Goal: Information Seeking & Learning: Learn about a topic

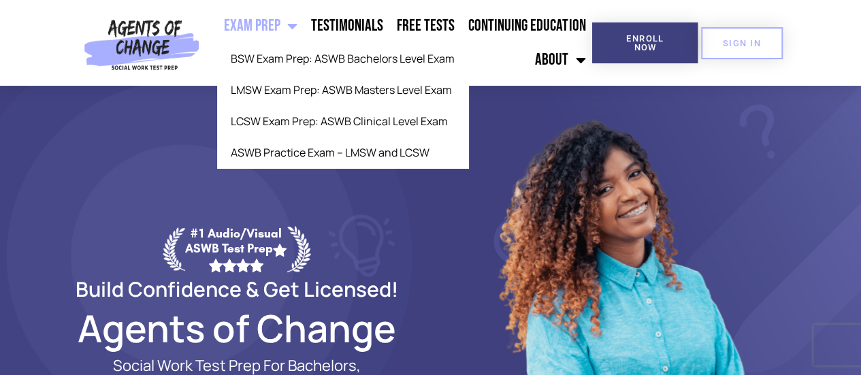
click at [241, 23] on link "Exam Prep" at bounding box center [260, 26] width 87 height 34
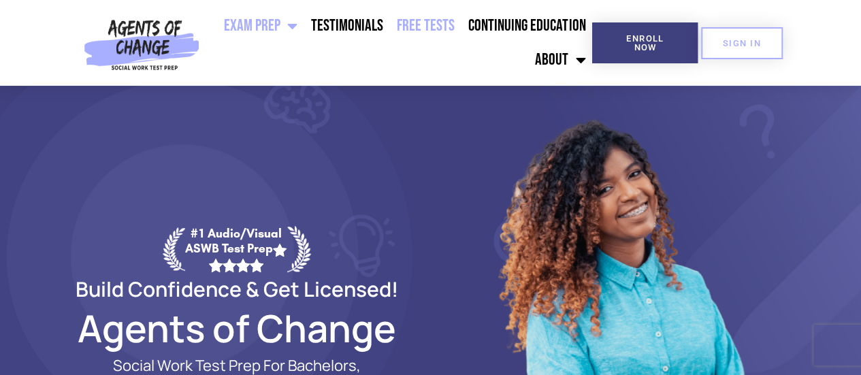
click at [428, 25] on link "Free Tests" at bounding box center [426, 26] width 72 height 34
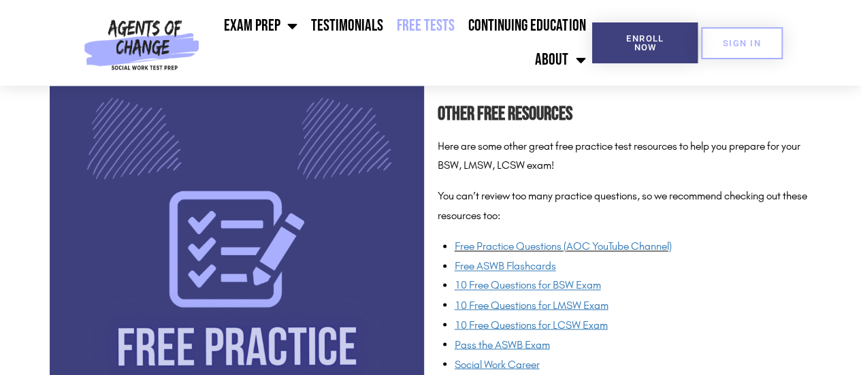
scroll to position [1022, 0]
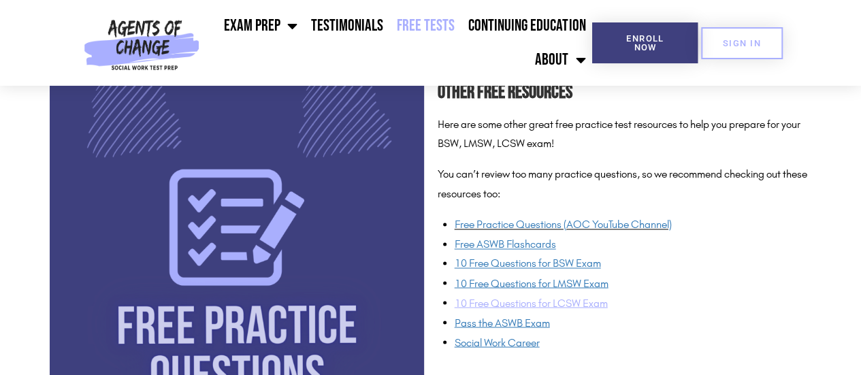
click at [498, 306] on span "10 Free Questions for LCSW Exam" at bounding box center [531, 302] width 153 height 13
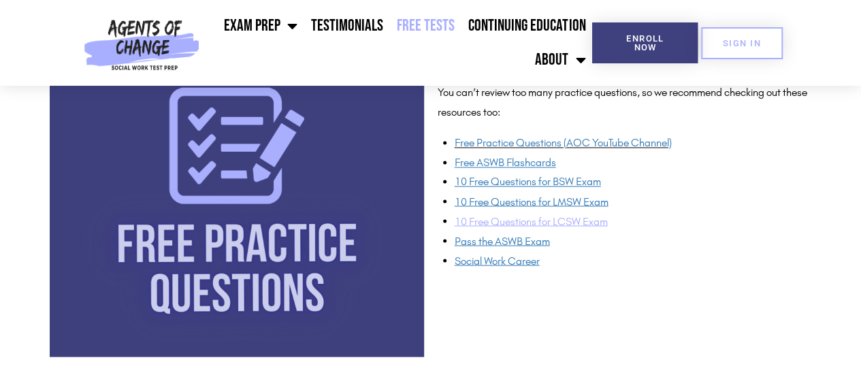
scroll to position [1090, 0]
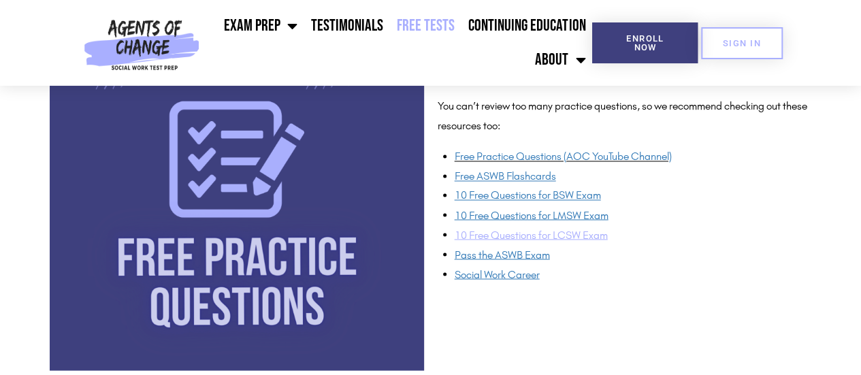
click at [586, 236] on span "10 Free Questions for LCSW Exam" at bounding box center [531, 234] width 153 height 13
click at [528, 174] on u "Free ASWB Flashcards" at bounding box center [505, 176] width 101 height 13
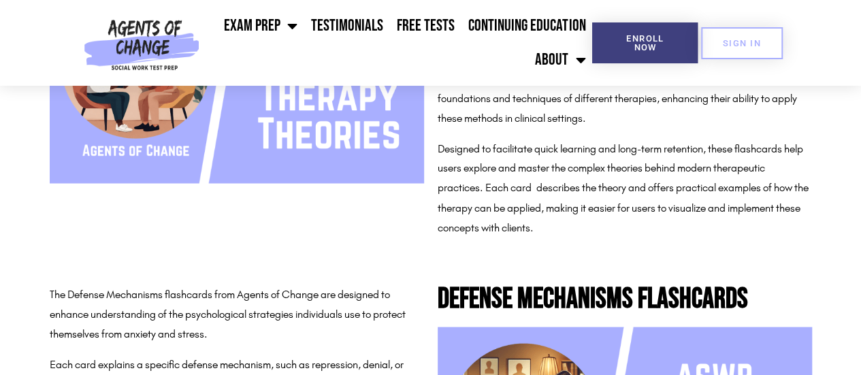
scroll to position [1090, 0]
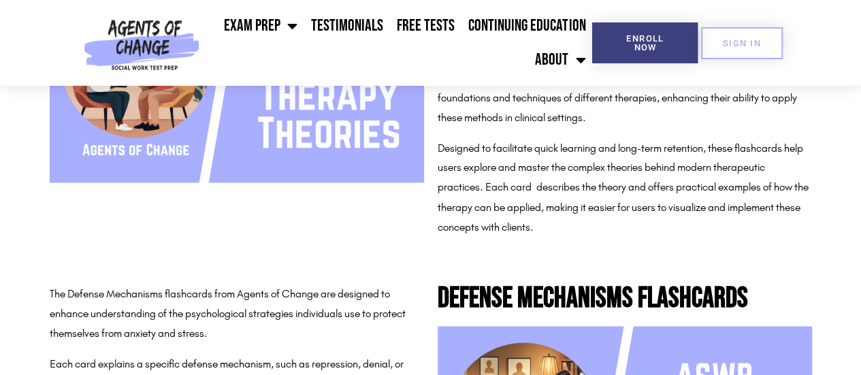
click at [351, 151] on img at bounding box center [237, 76] width 375 height 210
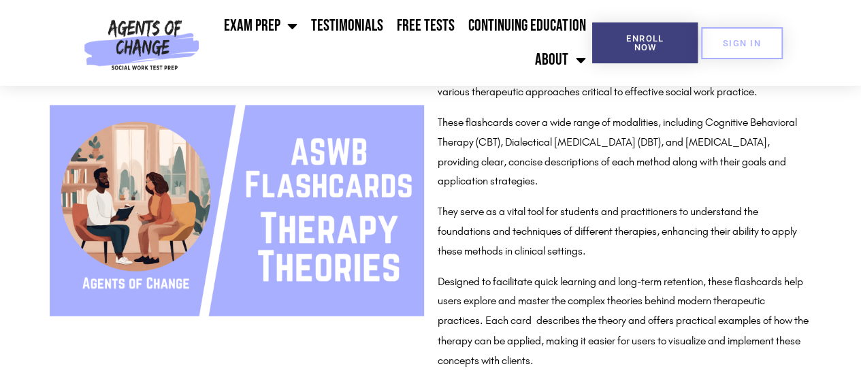
scroll to position [885, 0]
